Goal: Information Seeking & Learning: Learn about a topic

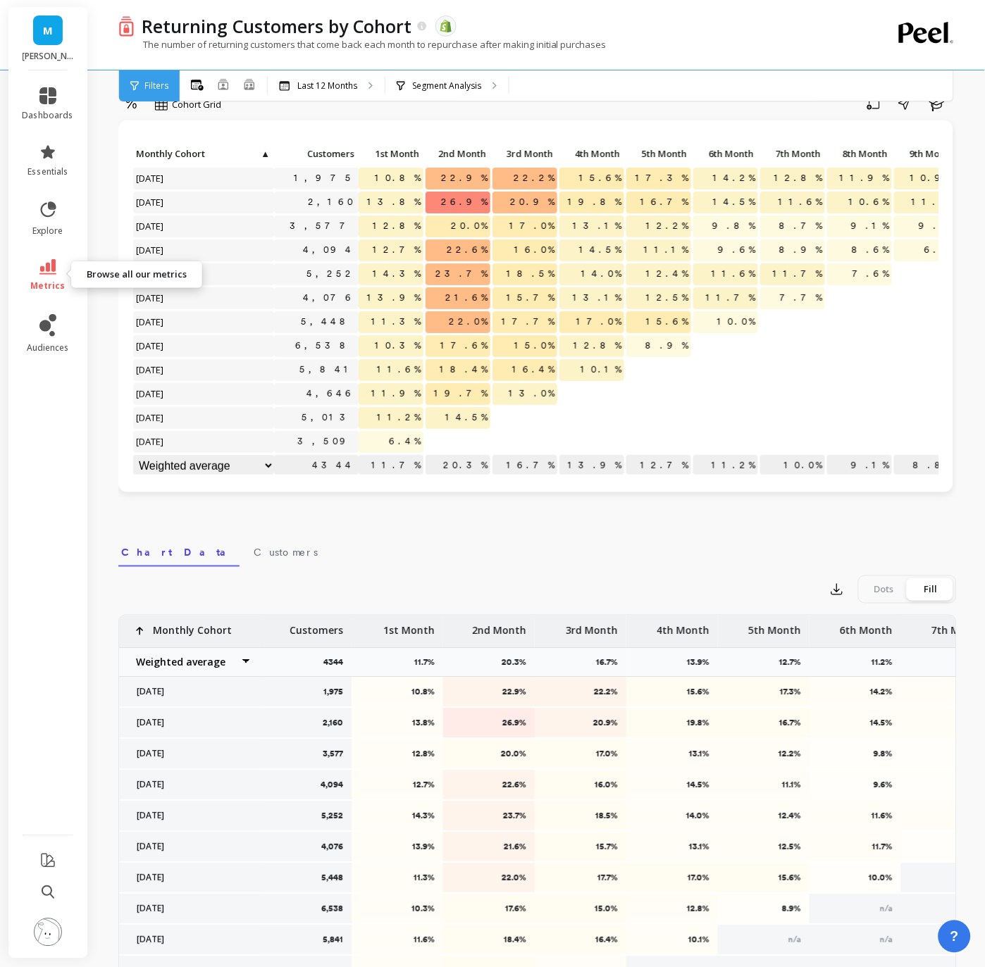
click at [41, 273] on icon at bounding box center [47, 266] width 17 height 15
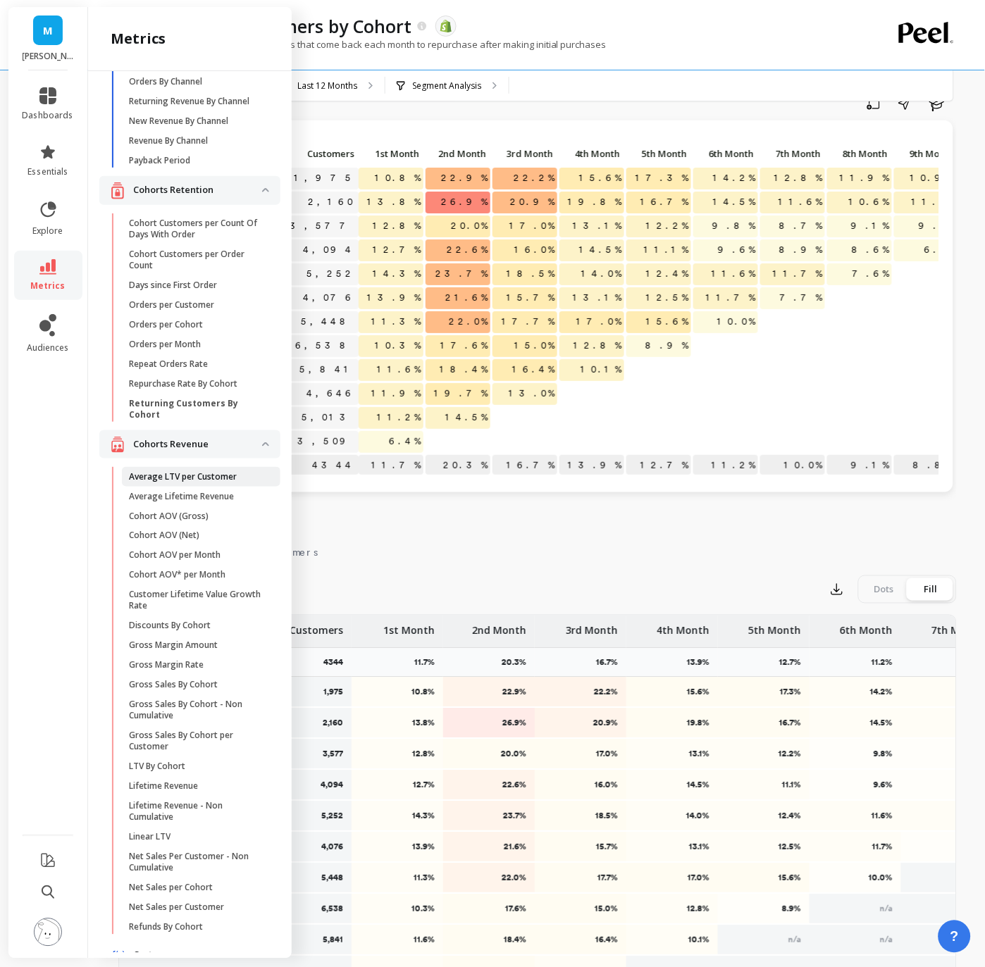
scroll to position [83, 0]
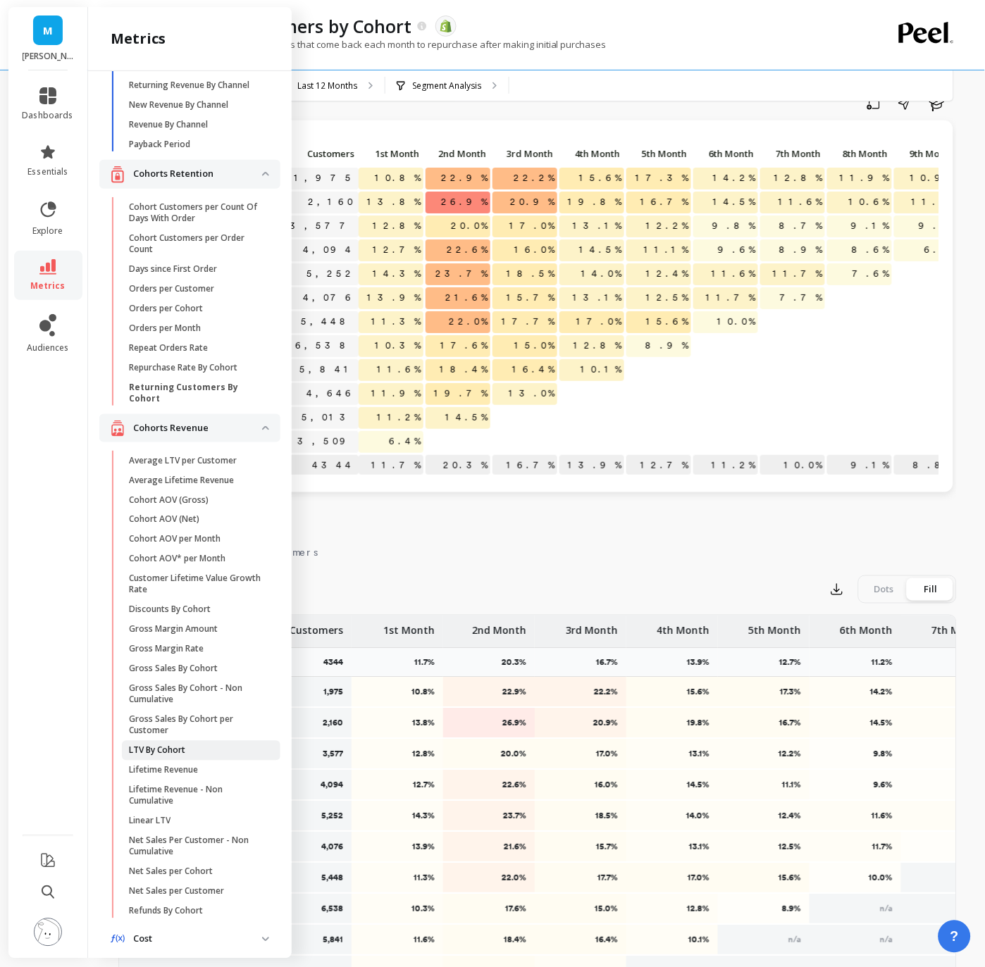
click at [182, 745] on p "LTV By Cohort" at bounding box center [157, 750] width 56 height 11
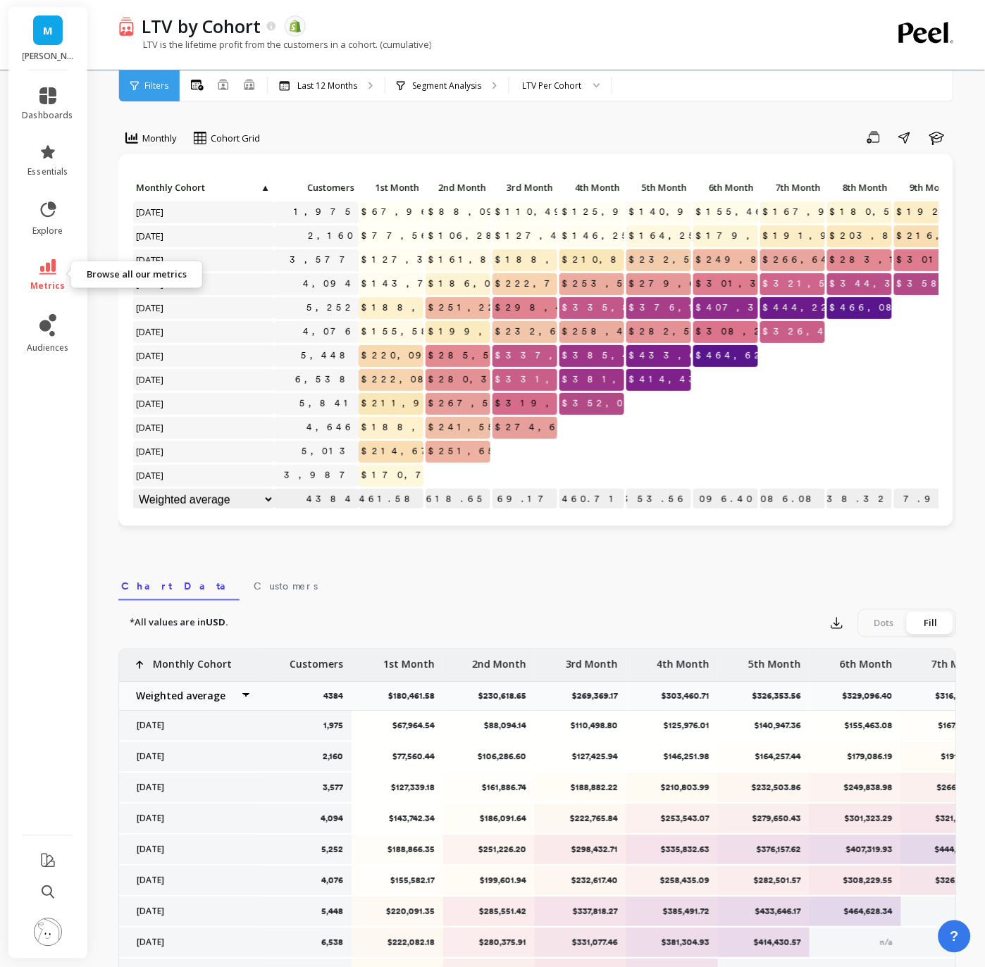
click at [47, 275] on link "metrics" at bounding box center [48, 275] width 51 height 32
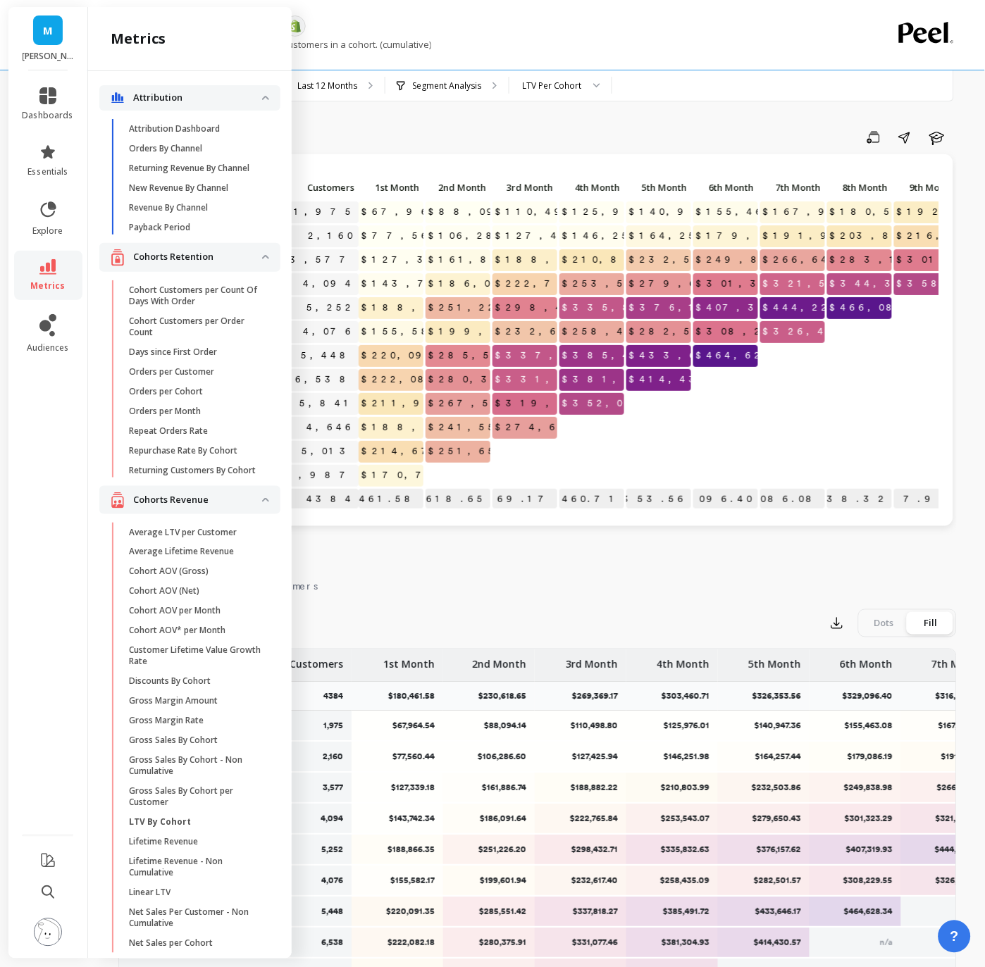
scroll to position [83, 0]
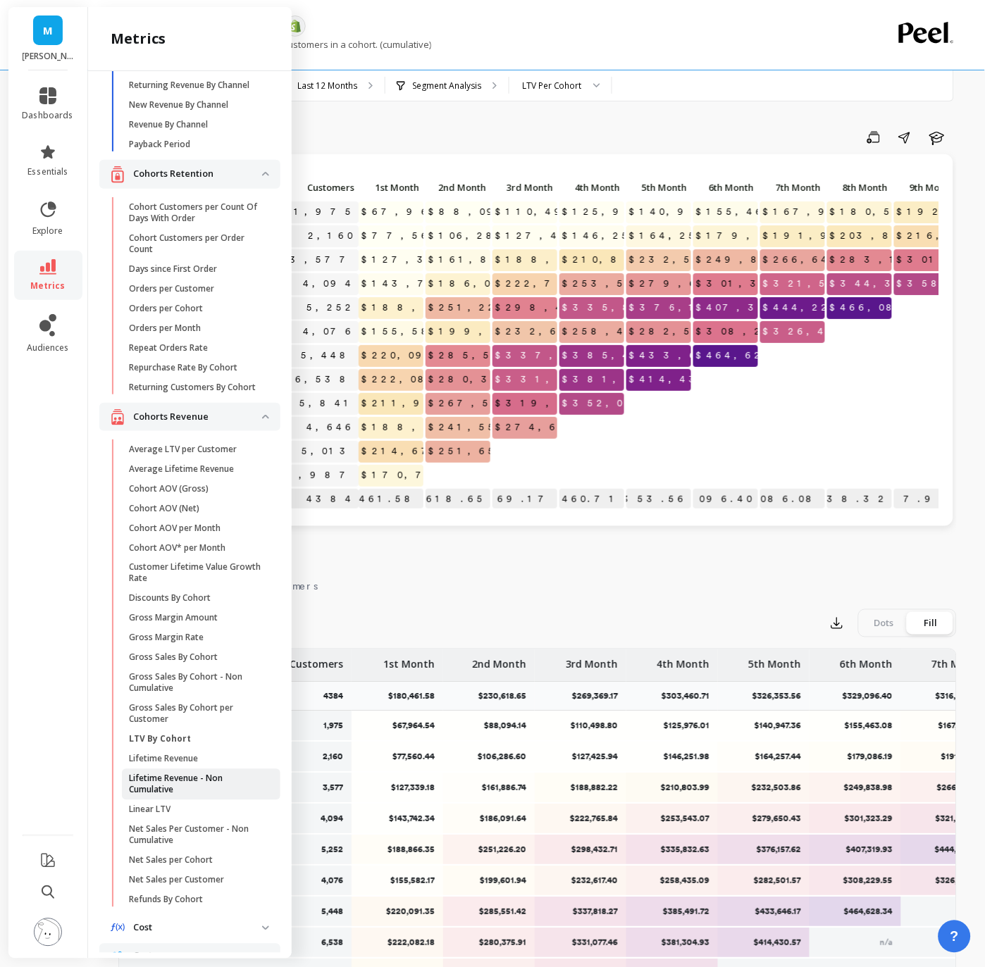
click at [191, 778] on p "Lifetime Revenue - Non Cumulative" at bounding box center [196, 785] width 135 height 23
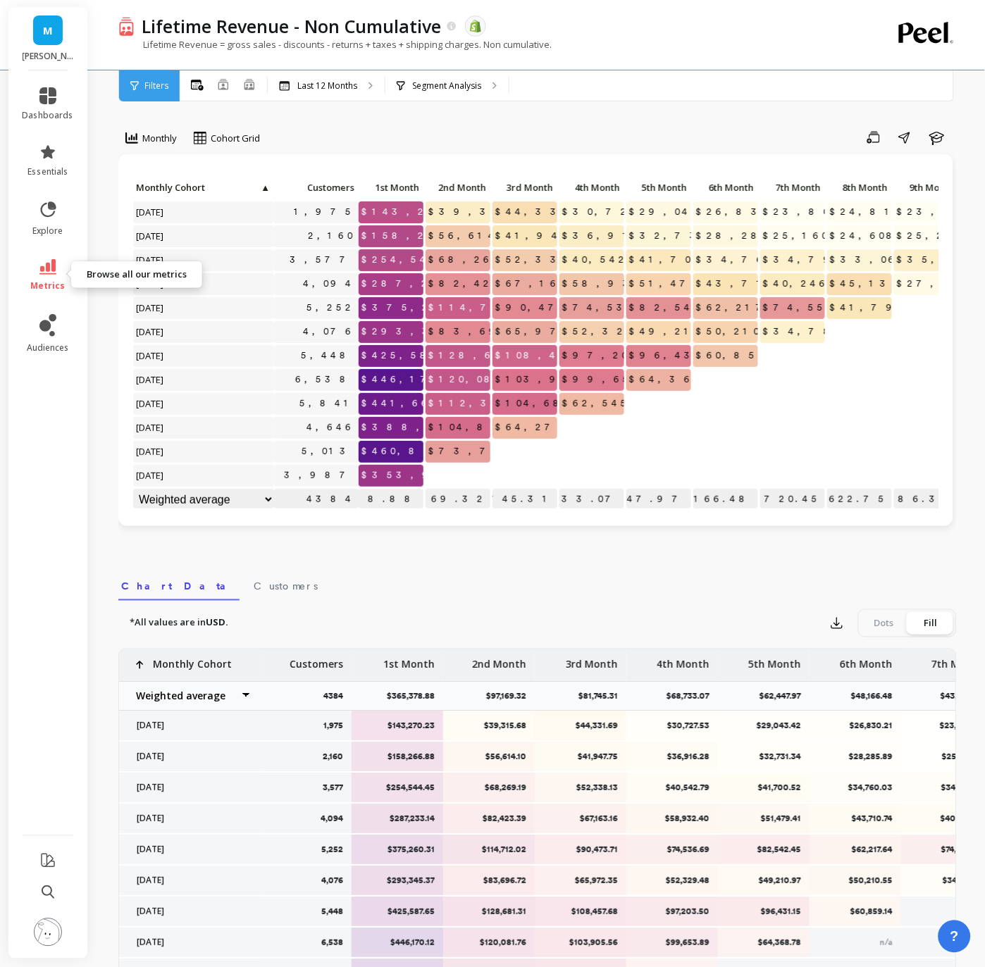
click at [54, 268] on icon at bounding box center [47, 266] width 17 height 15
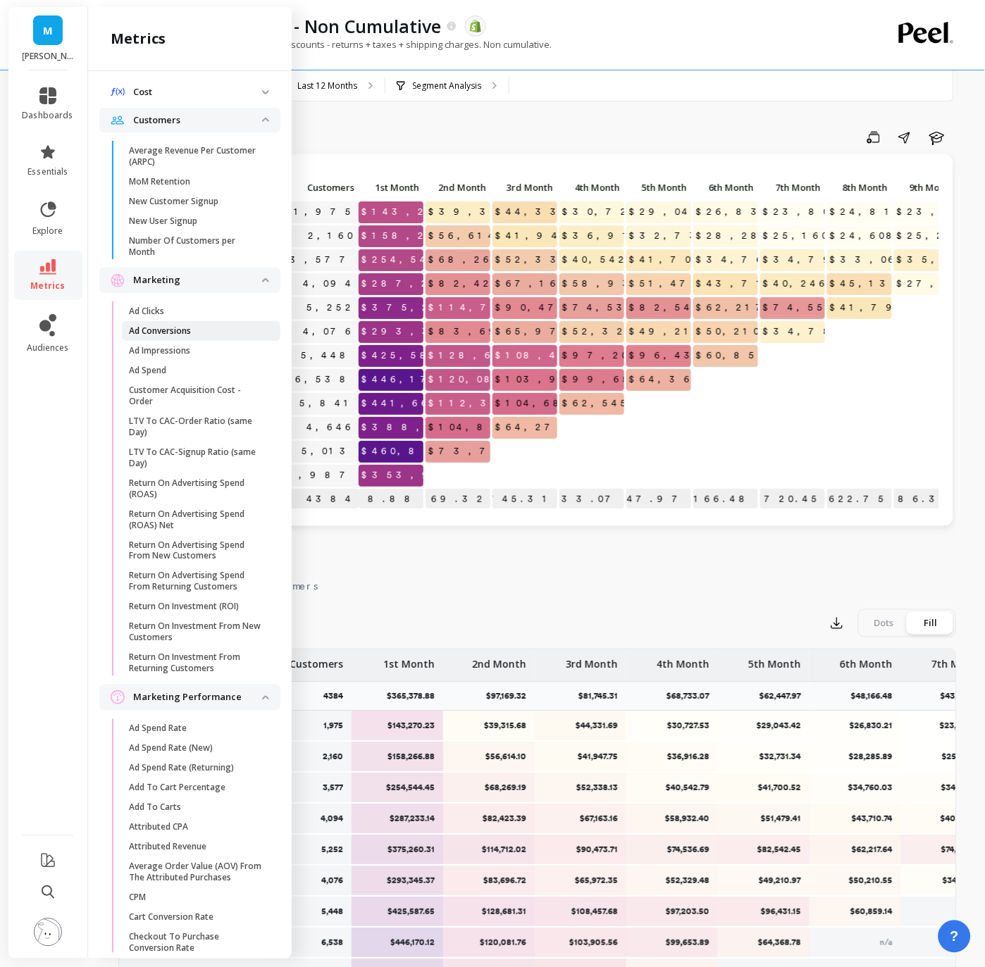
scroll to position [937, 0]
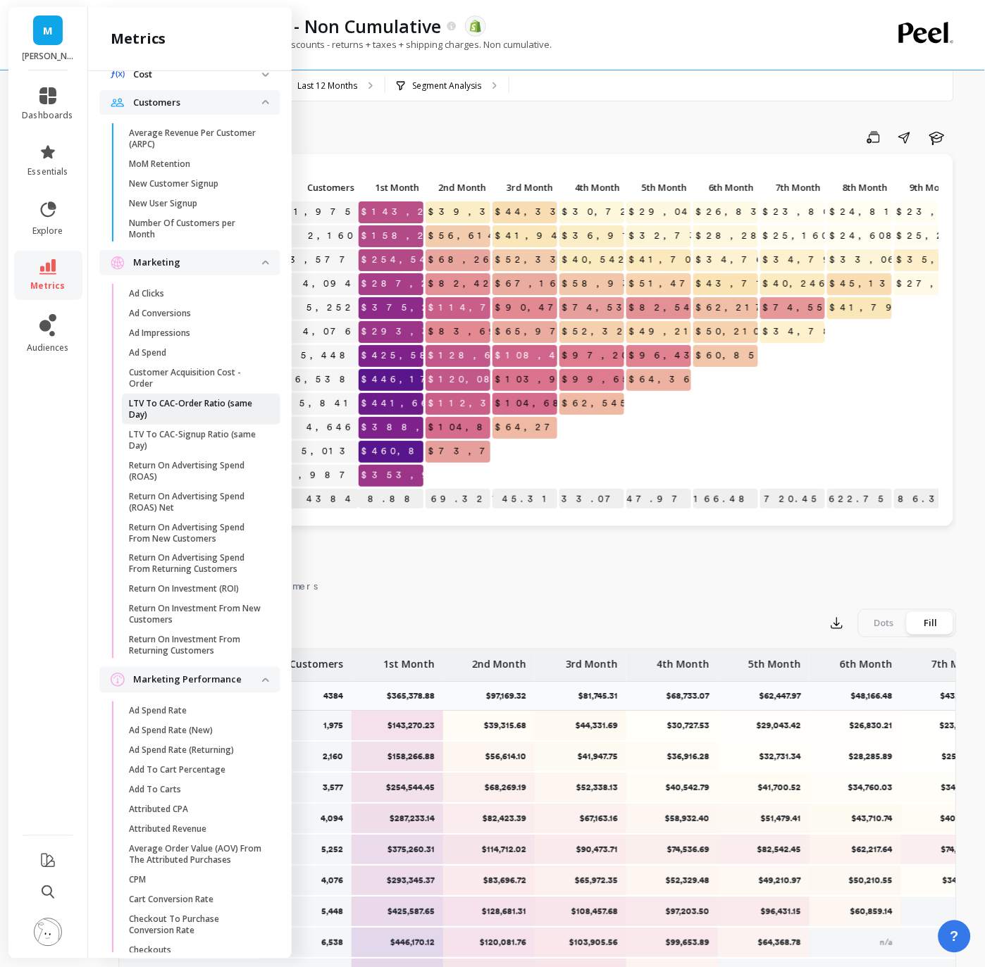
click at [177, 409] on p "LTV To CAC-Order Ratio (same Day)" at bounding box center [196, 409] width 135 height 23
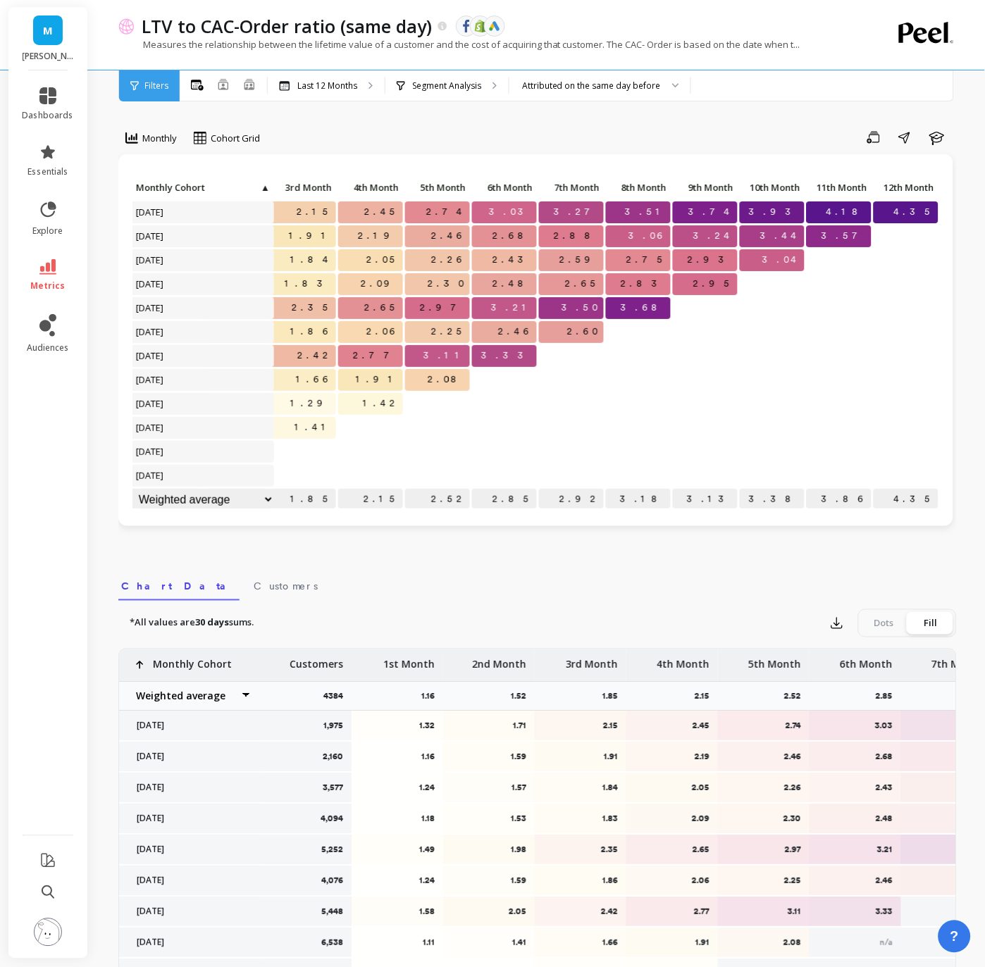
scroll to position [1, 0]
click at [49, 268] on icon at bounding box center [47, 266] width 17 height 15
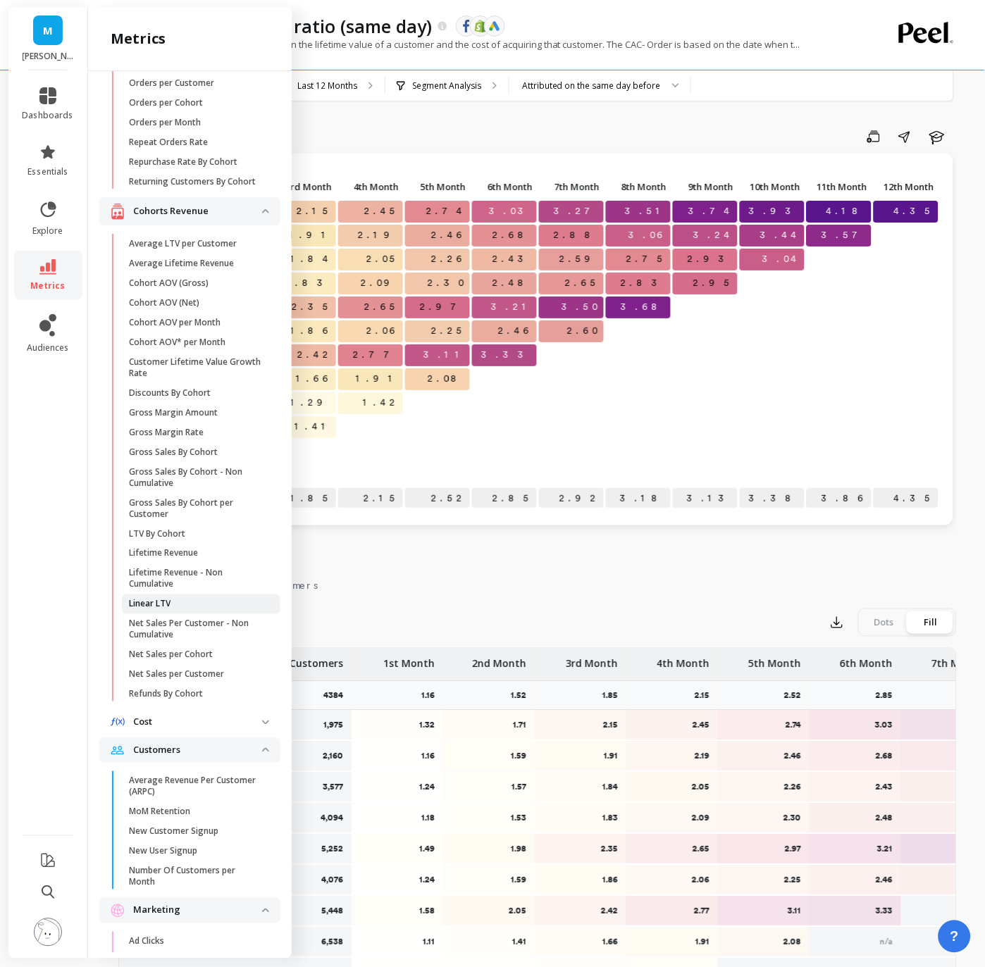
scroll to position [277, 0]
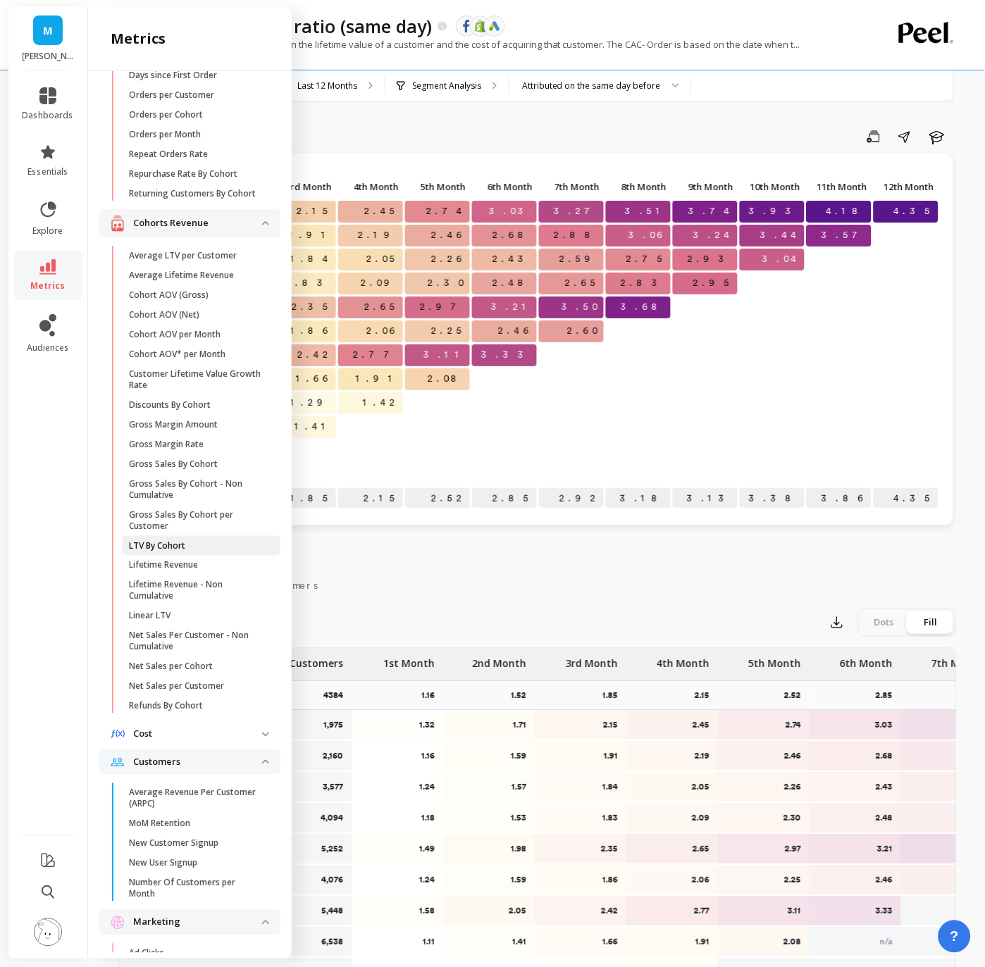
click at [192, 553] on link "LTV By Cohort" at bounding box center [201, 546] width 159 height 20
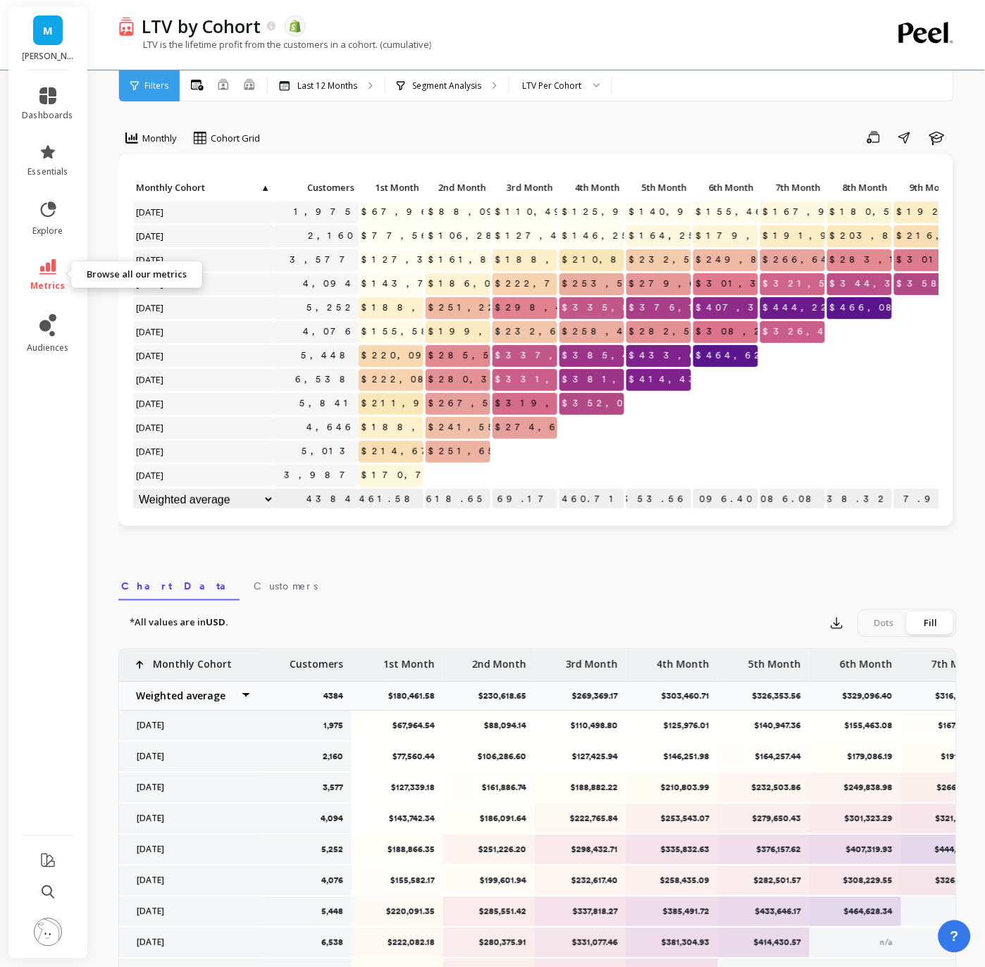
click at [47, 284] on span "metrics" at bounding box center [48, 285] width 35 height 11
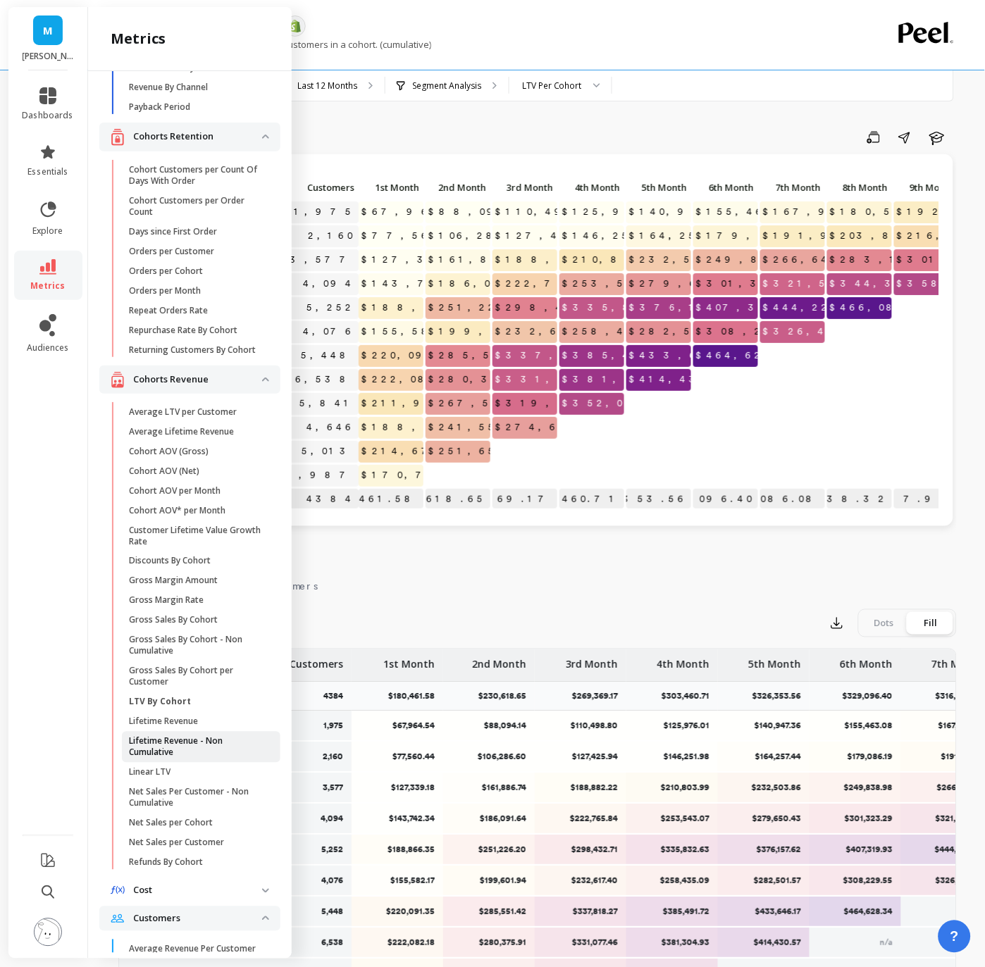
scroll to position [122, 0]
click at [201, 841] on p "Net Sales per Customer" at bounding box center [176, 841] width 95 height 11
